Goal: Transaction & Acquisition: Purchase product/service

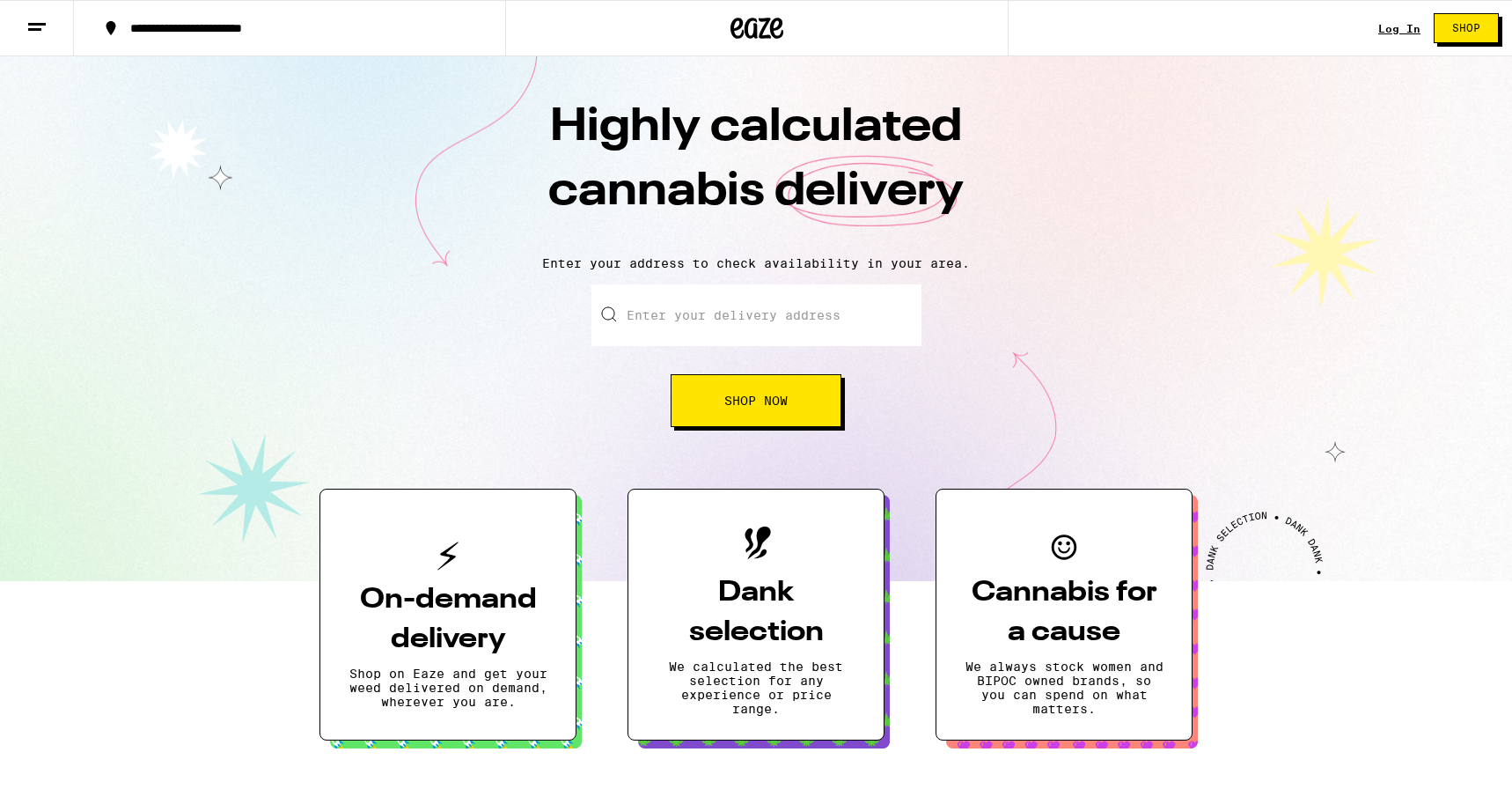
click at [694, 313] on input "Enter your delivery address" at bounding box center [756, 314] width 330 height 61
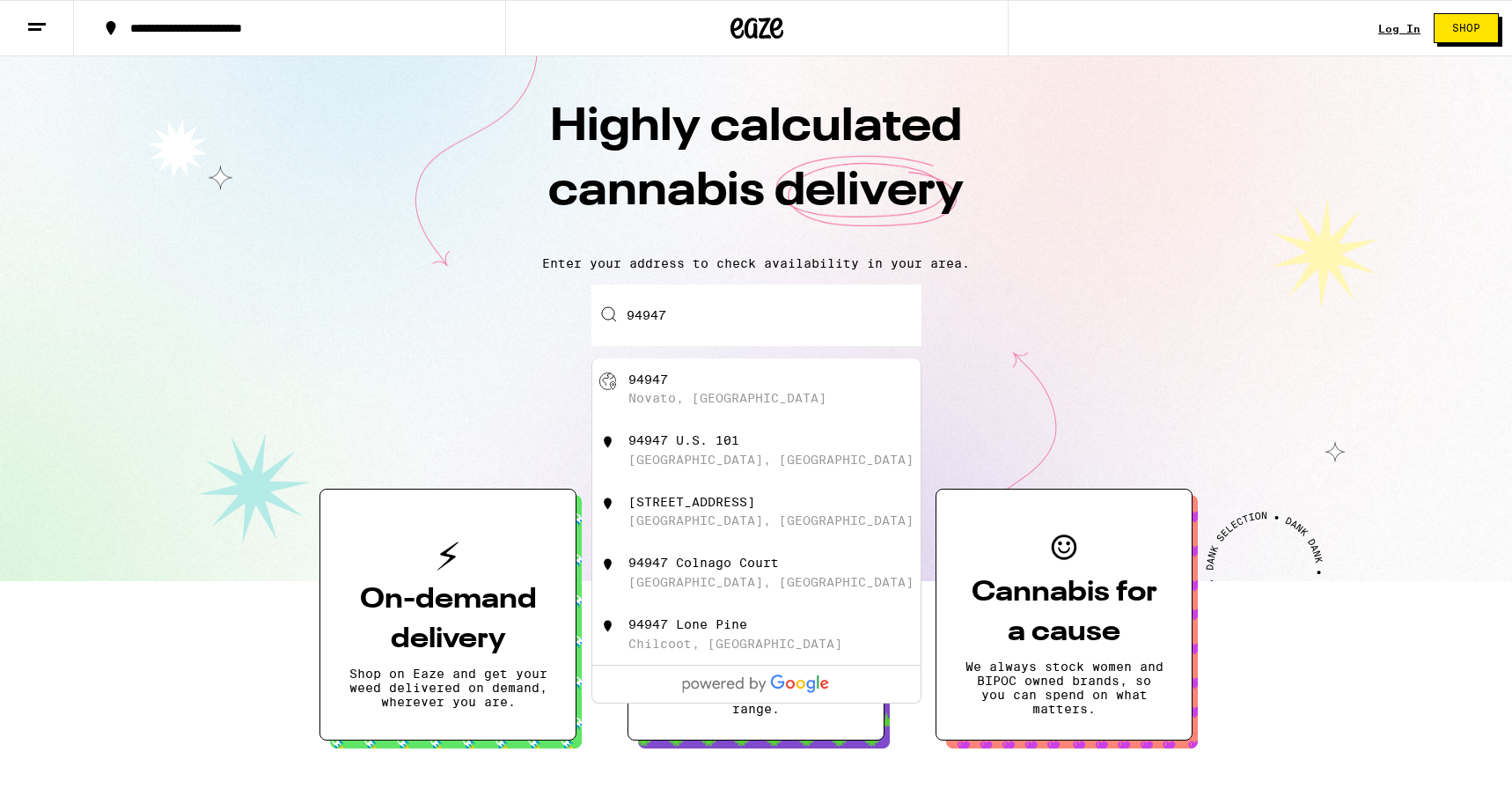
click at [736, 391] on div "94947 [GEOGRAPHIC_DATA], [GEOGRAPHIC_DATA]" at bounding box center [785, 389] width 314 height 33
type input "Novato, [GEOGRAPHIC_DATA] 94947"
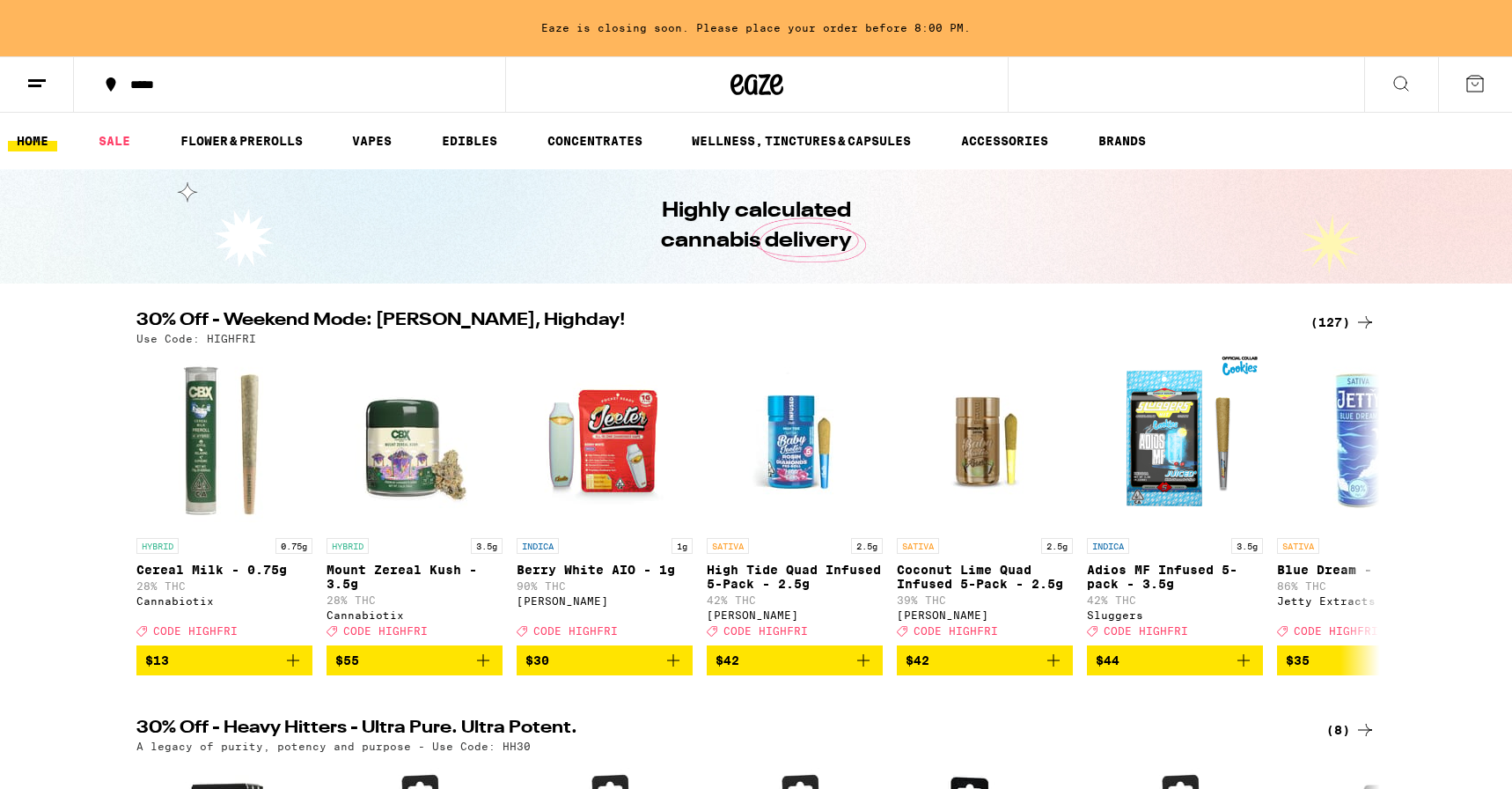
click at [1404, 83] on icon at bounding box center [1402, 84] width 21 height 21
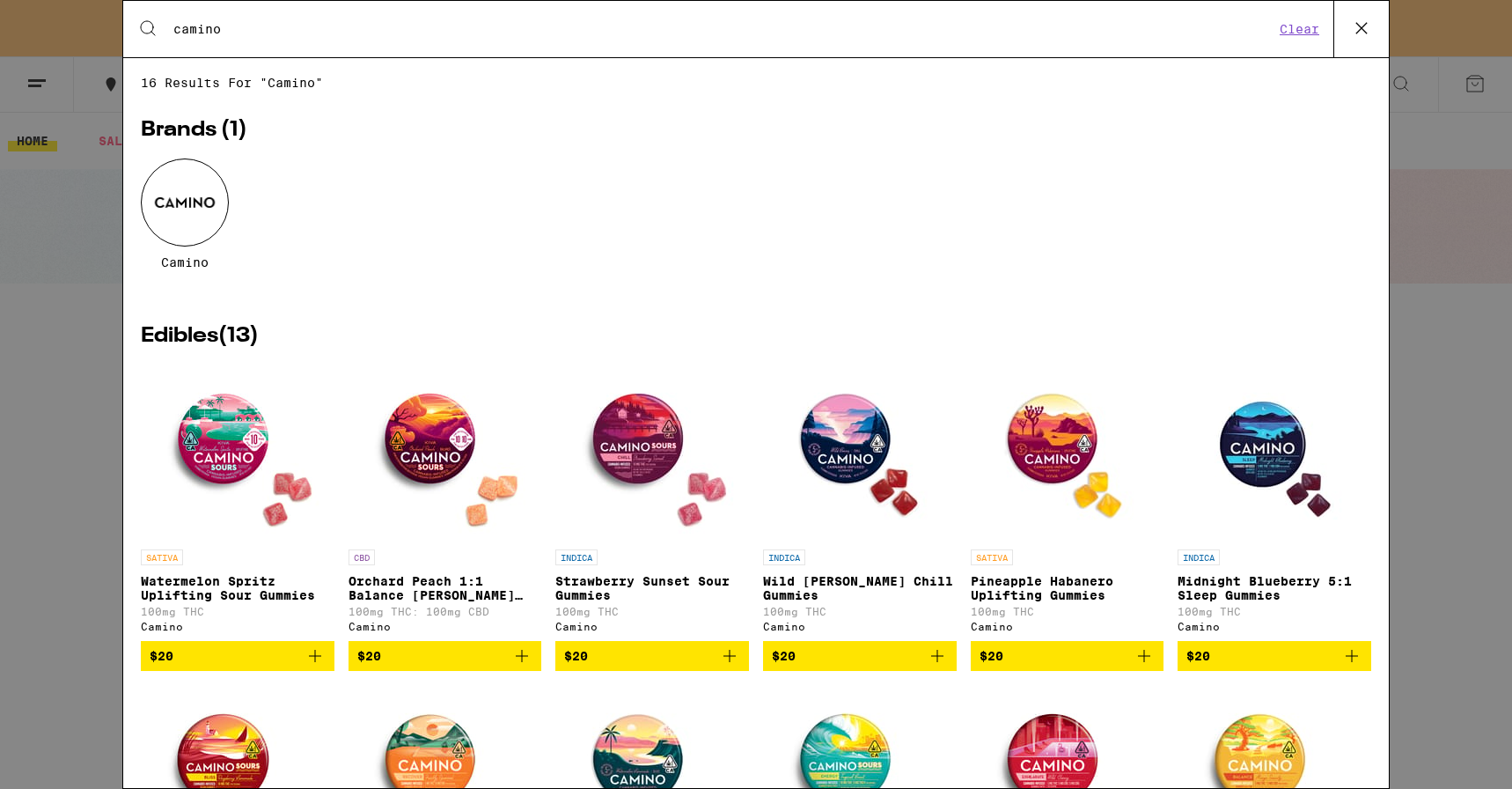
type input "camino"
click at [182, 210] on div at bounding box center [185, 202] width 88 height 88
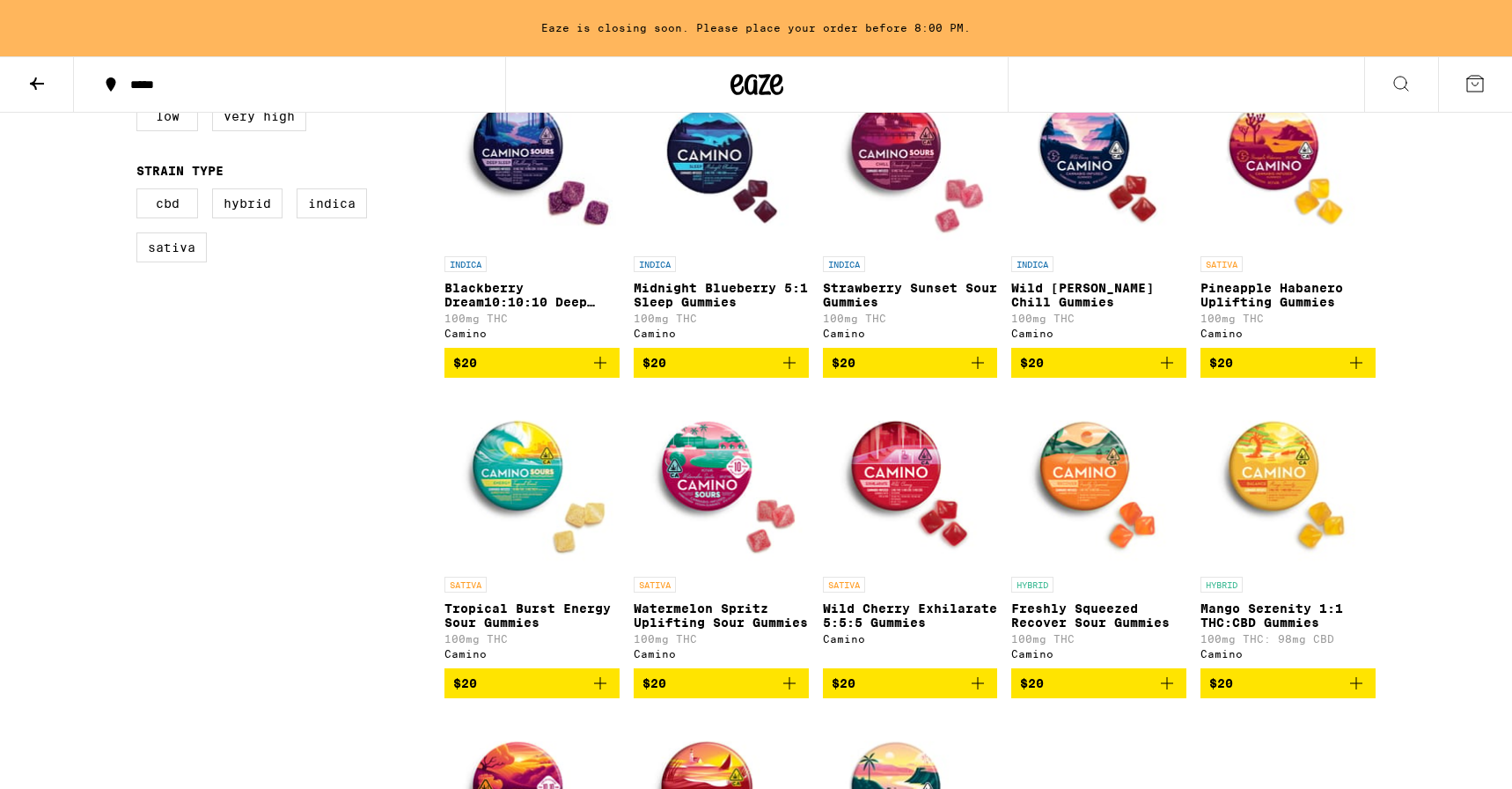
scroll to position [570, 0]
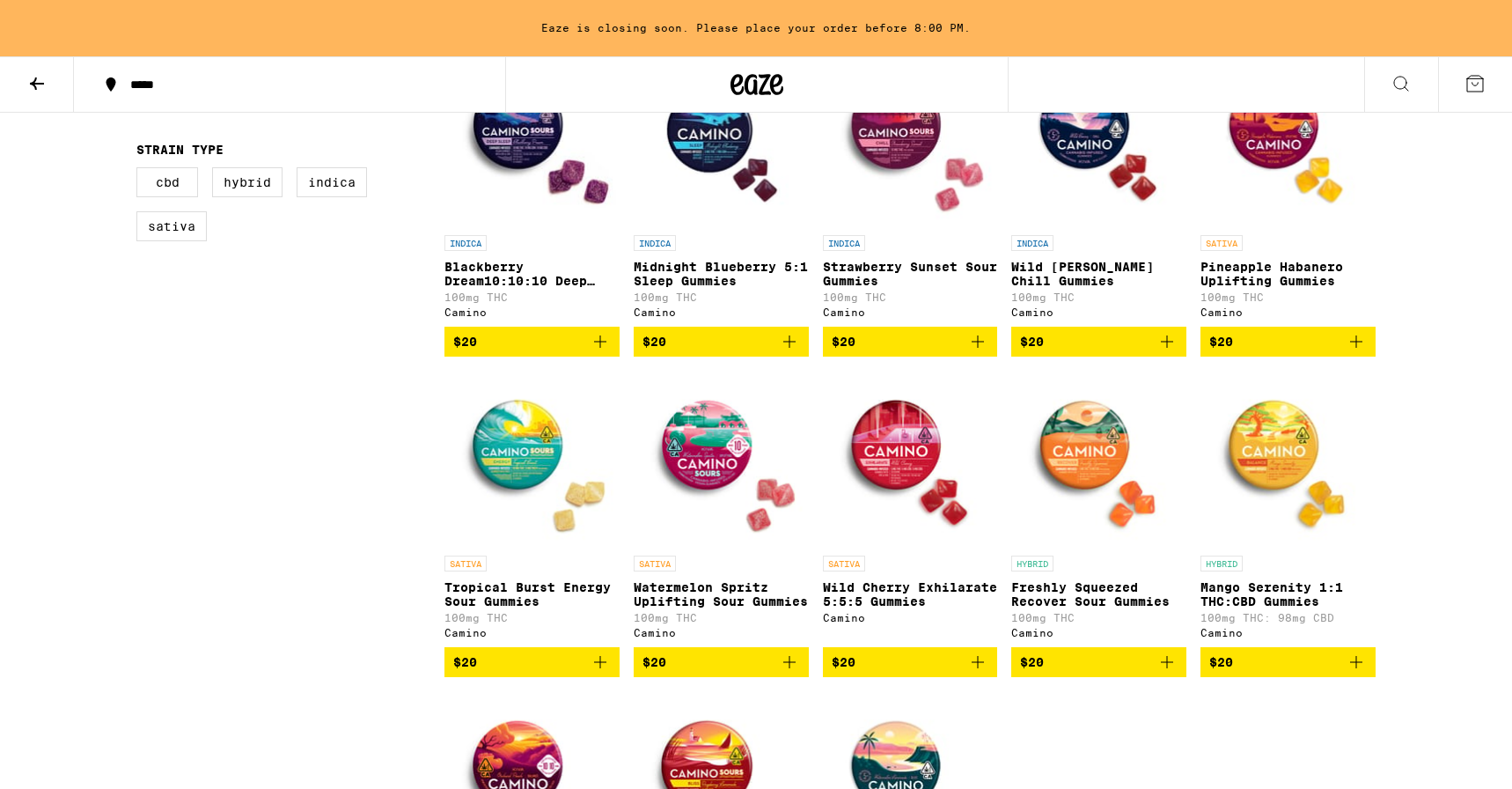
click at [488, 433] on img "Open page for Tropical Burst Energy Sour Gummies from Camino" at bounding box center [532, 458] width 175 height 176
